Goal: Task Accomplishment & Management: Use online tool/utility

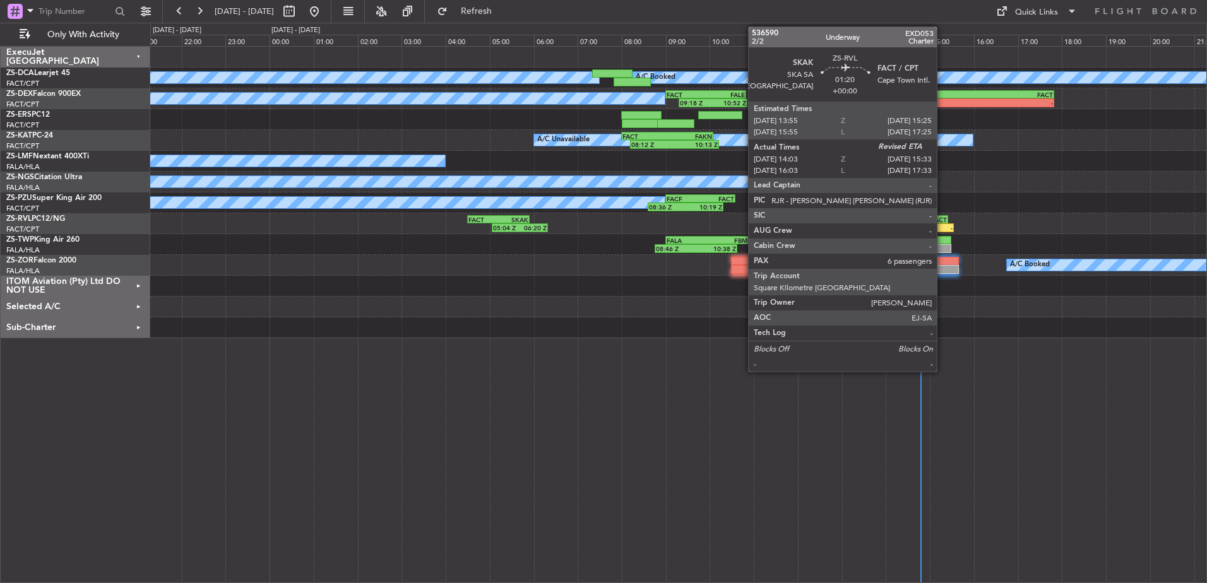
click at [942, 228] on div "-" at bounding box center [936, 228] width 32 height 8
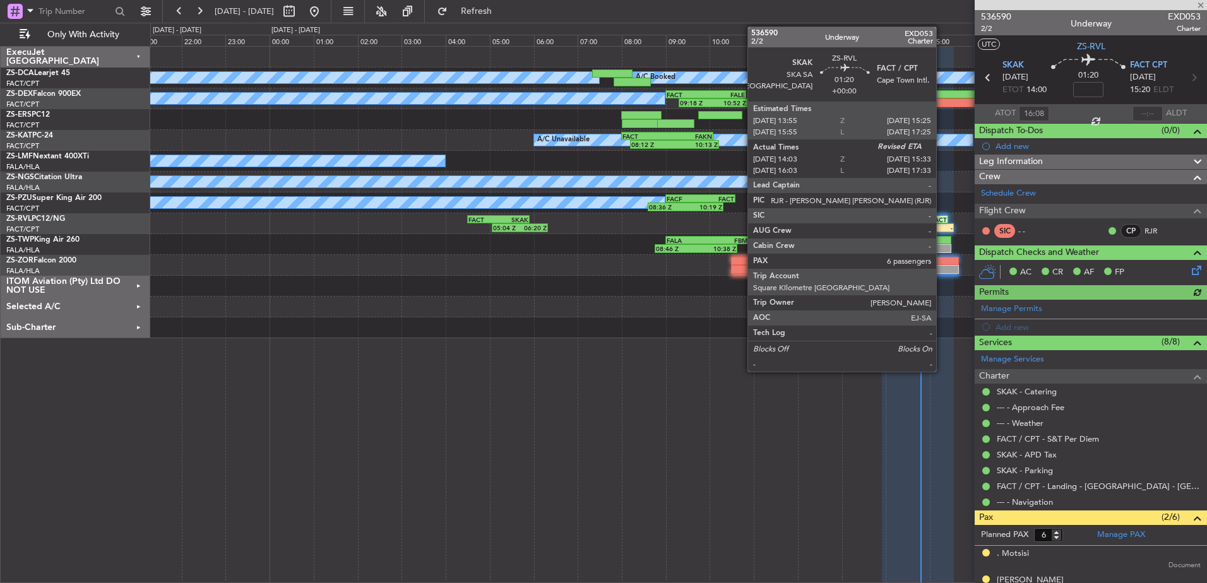
type input "14:08"
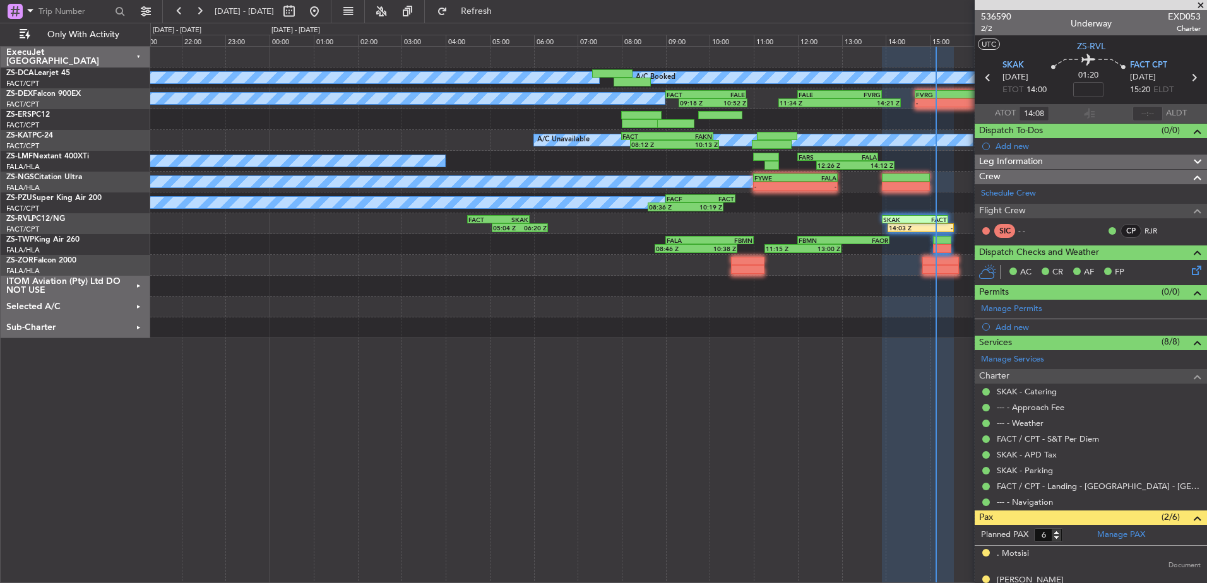
click at [1202, 3] on span at bounding box center [1200, 5] width 13 height 11
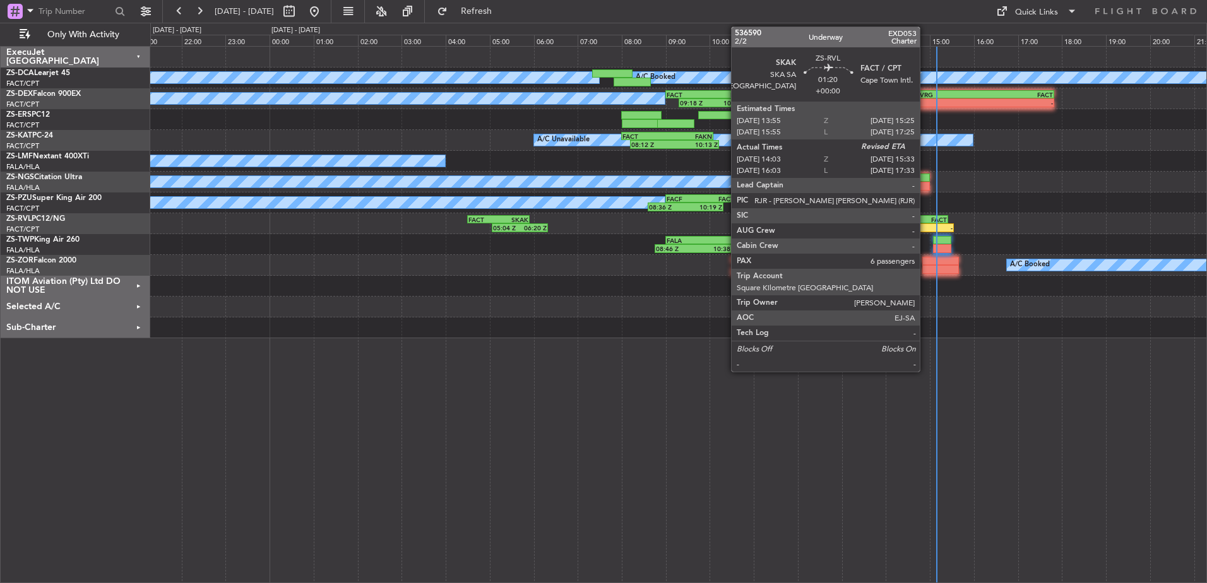
click at [925, 227] on div "-" at bounding box center [936, 228] width 32 height 8
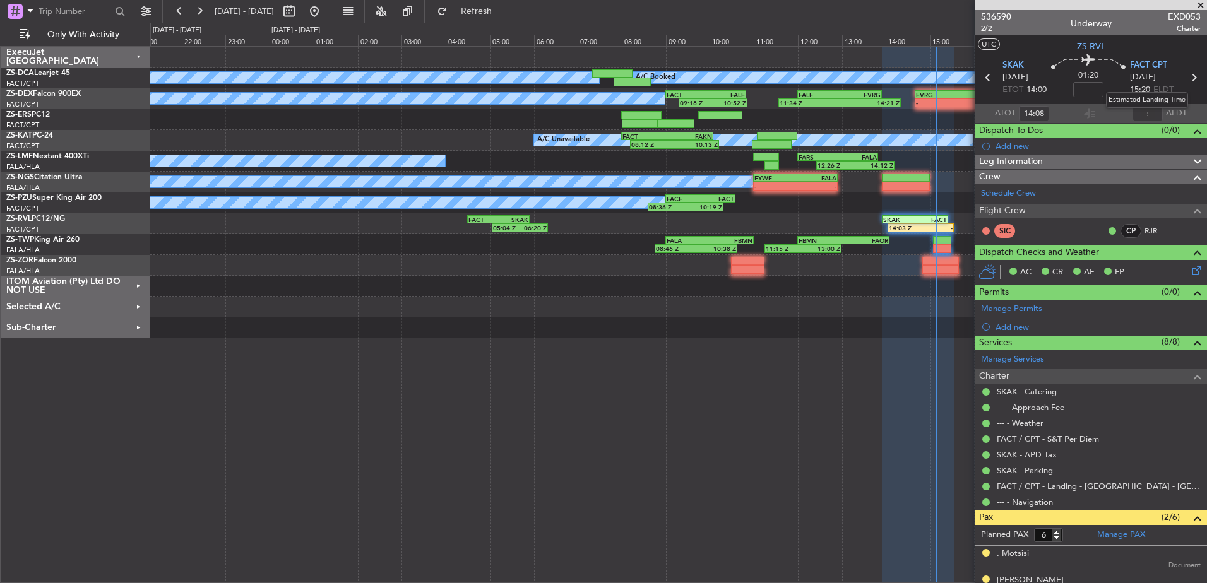
click at [1142, 112] on mat-tooltip-component "Estimated Landing Time" at bounding box center [1147, 99] width 100 height 33
click at [1146, 110] on mat-tooltip-component "Estimated Landing Time" at bounding box center [1147, 99] width 100 height 33
click at [1146, 115] on input "text" at bounding box center [1147, 113] width 30 height 15
click at [1146, 113] on input "text" at bounding box center [1147, 113] width 30 height 15
type input "15:10"
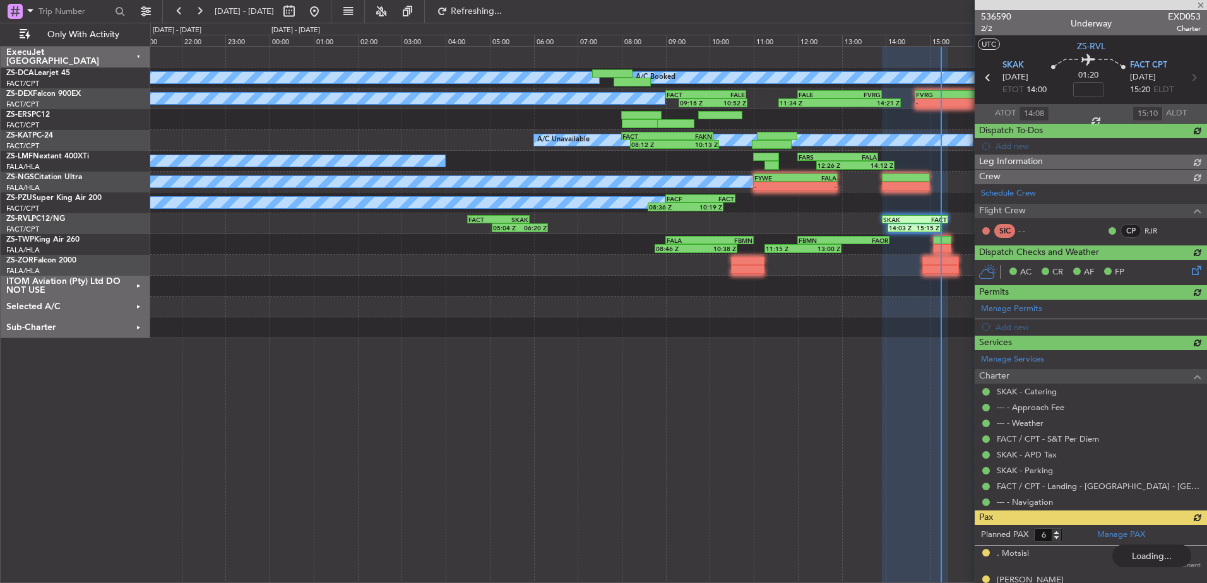
click at [1199, 2] on div at bounding box center [1091, 5] width 232 height 10
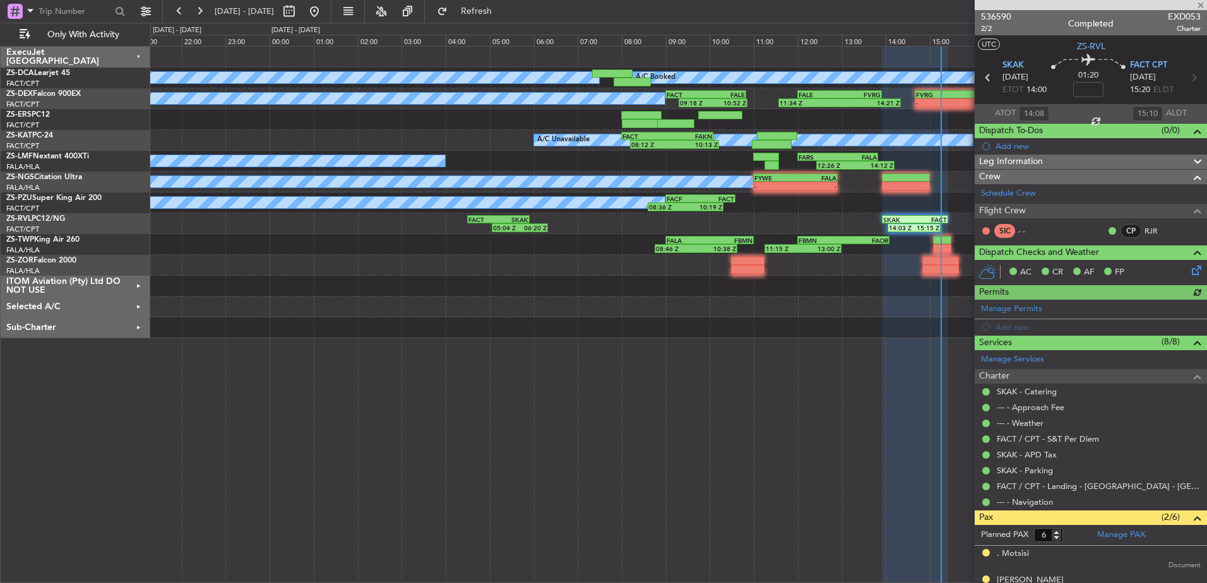
click at [1204, 4] on div at bounding box center [1091, 5] width 232 height 10
click at [1201, 4] on span at bounding box center [1200, 5] width 13 height 11
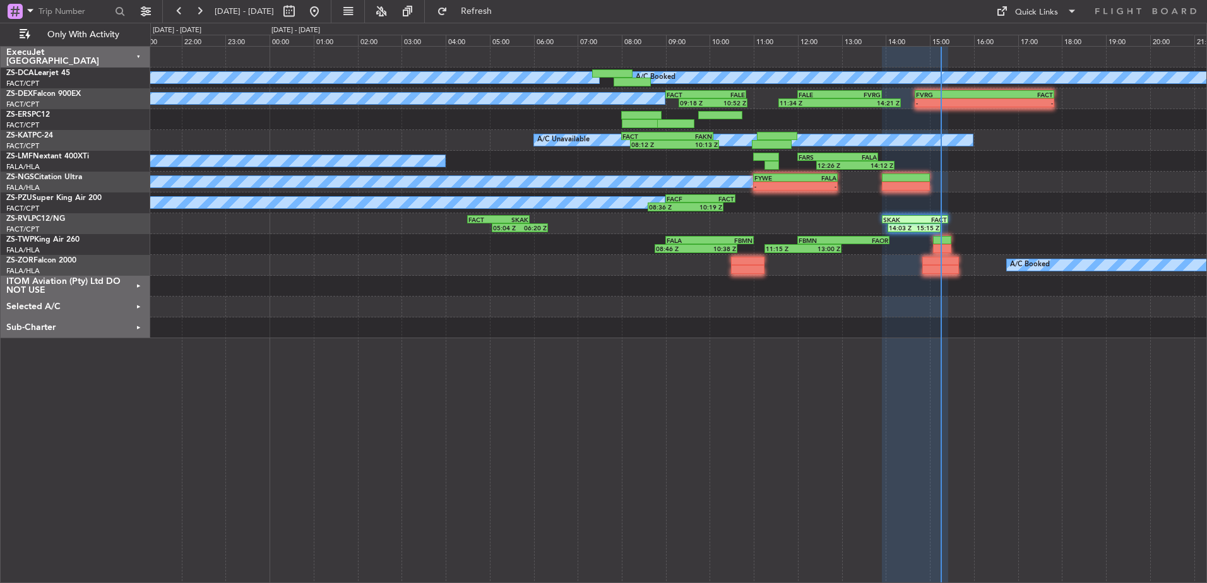
type input "0"
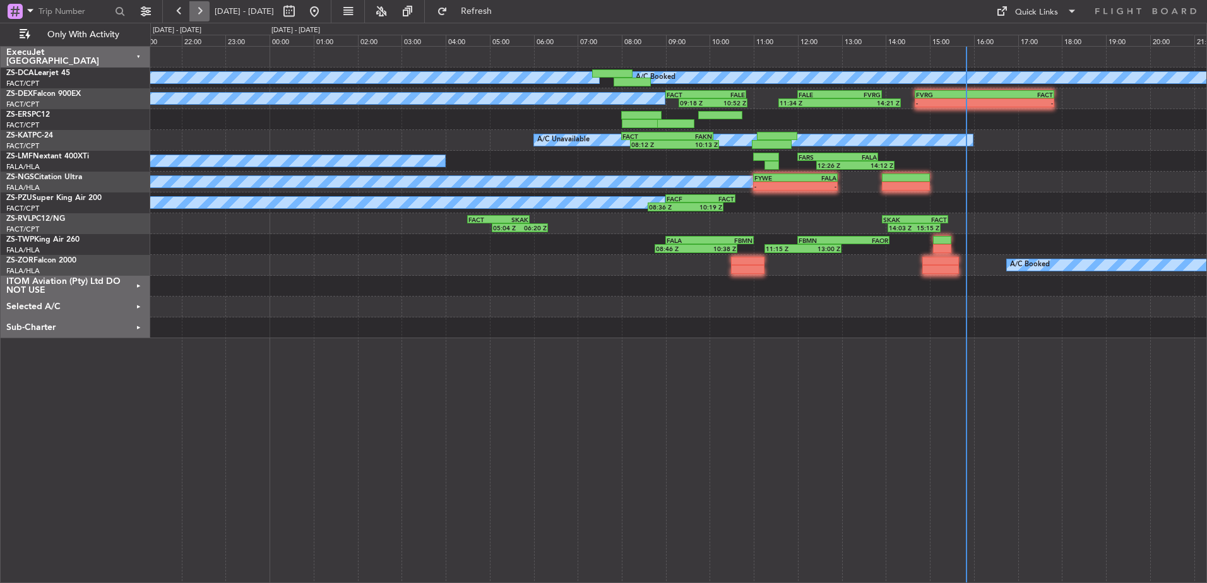
click at [197, 8] on button at bounding box center [199, 11] width 20 height 20
